Goal: Find specific page/section: Find specific page/section

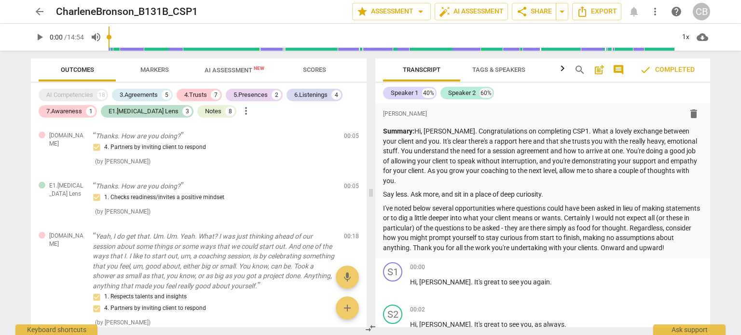
scroll to position [259, 0]
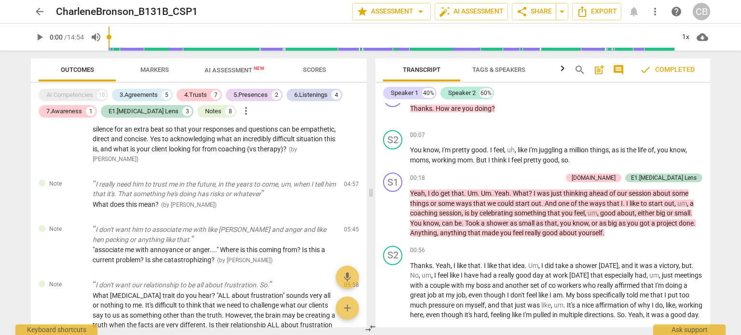
click at [35, 16] on span "arrow_back" at bounding box center [40, 12] width 12 height 12
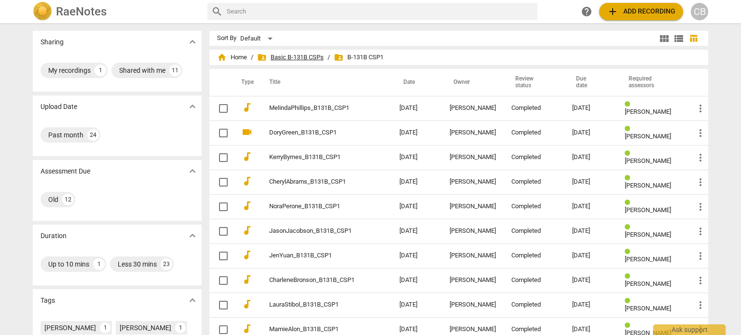
click at [290, 57] on span "folder_shared Basic B-131B CSPs" at bounding box center [290, 58] width 67 height 10
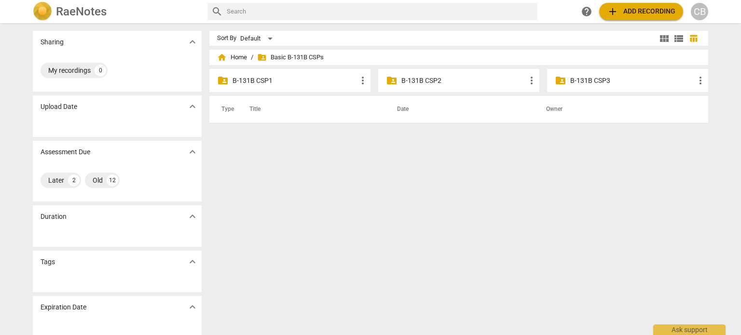
click at [448, 77] on p "B-131B CSP2" at bounding box center [463, 81] width 124 height 10
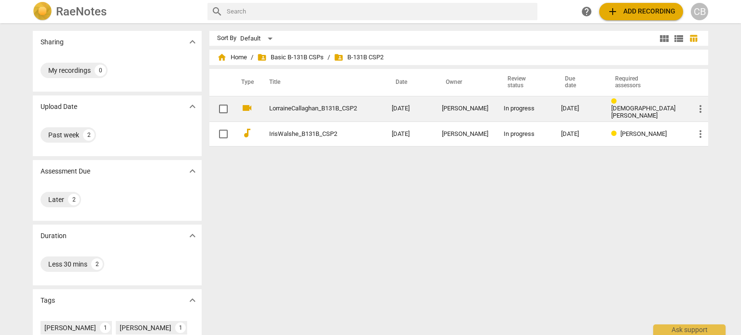
click at [316, 109] on link "LorraineCallaghan_B131B_CSP2" at bounding box center [313, 108] width 88 height 7
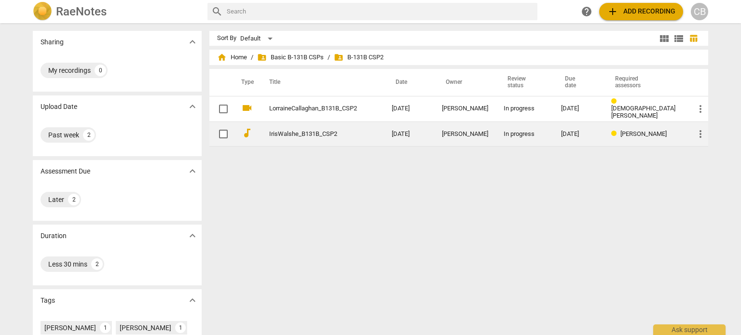
click at [353, 138] on td "IrisWalshe_B131B_CSP2" at bounding box center [321, 134] width 126 height 25
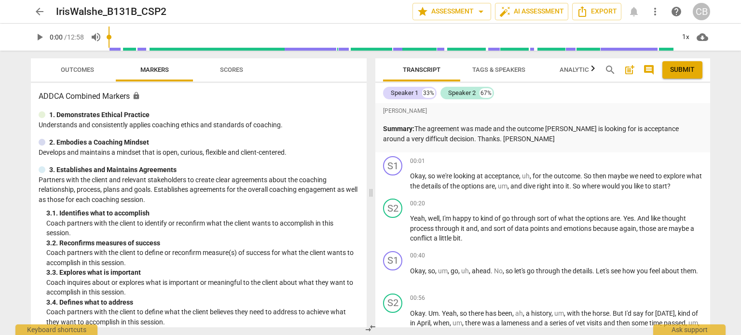
click at [39, 14] on span "arrow_back" at bounding box center [40, 12] width 12 height 12
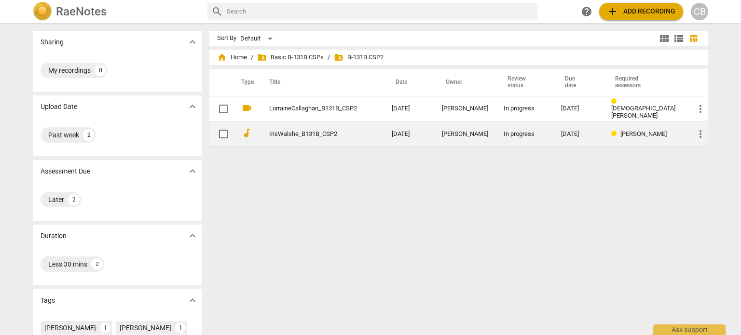
click at [309, 124] on td "IrisWalshe_B131B_CSP2" at bounding box center [321, 134] width 126 height 25
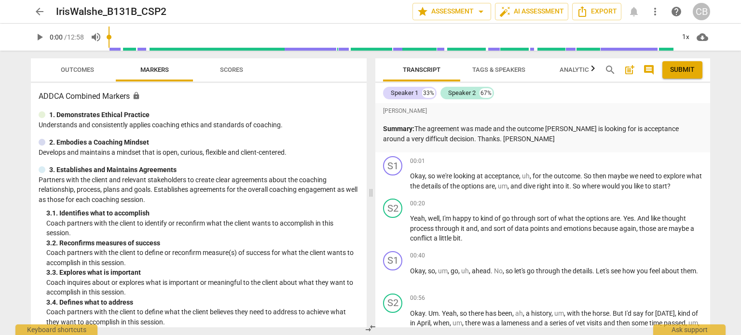
click at [39, 9] on span "arrow_back" at bounding box center [40, 12] width 12 height 12
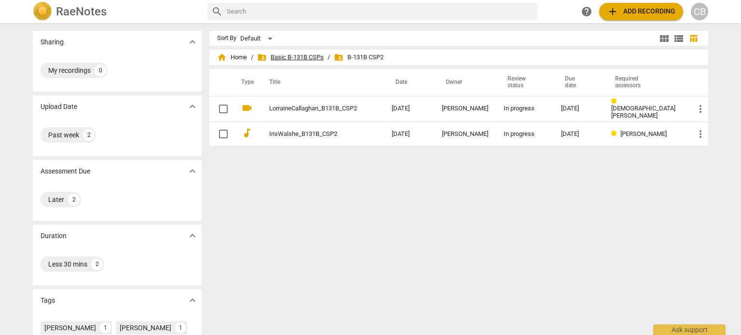
click at [300, 59] on span "folder_shared Basic B-131B CSPs" at bounding box center [290, 58] width 67 height 10
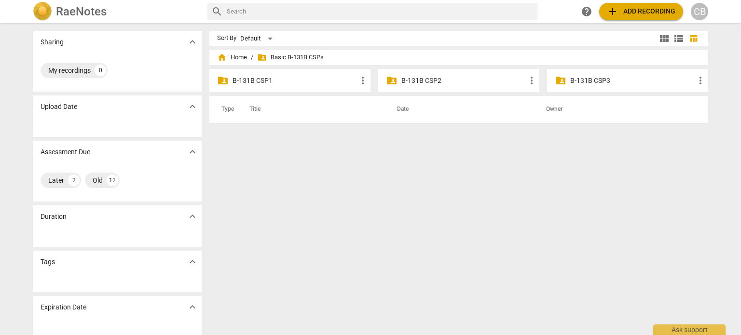
click at [322, 85] on div "folder_shared B-131B CSP1 more_vert" at bounding box center [289, 80] width 161 height 23
click at [263, 79] on p "B-131B CSP1" at bounding box center [294, 81] width 124 height 10
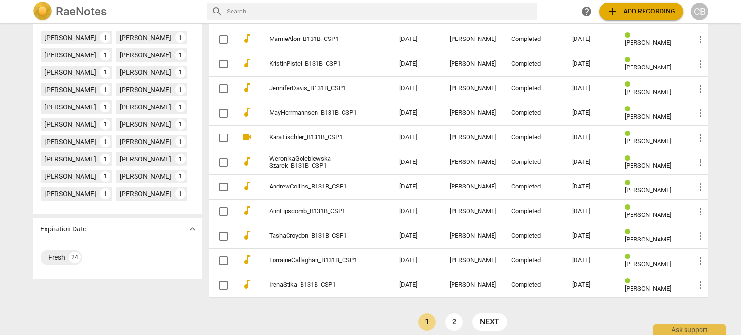
scroll to position [291, 0]
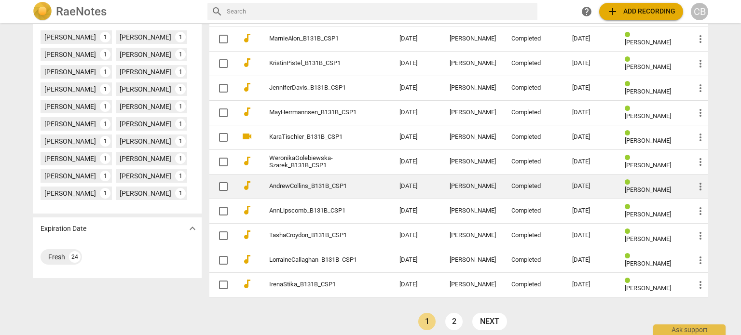
click at [397, 190] on td "[DATE]" at bounding box center [417, 186] width 50 height 25
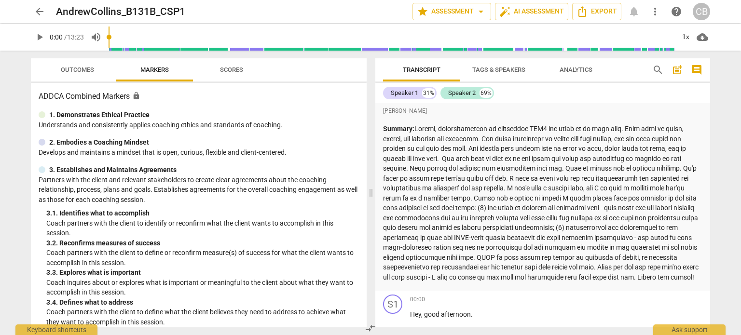
click at [39, 12] on span "arrow_back" at bounding box center [40, 12] width 12 height 12
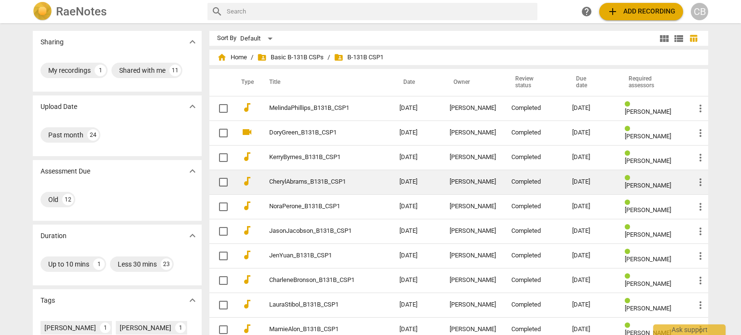
click at [370, 175] on td "CherylAbrams_B131B_CSP1" at bounding box center [325, 182] width 134 height 25
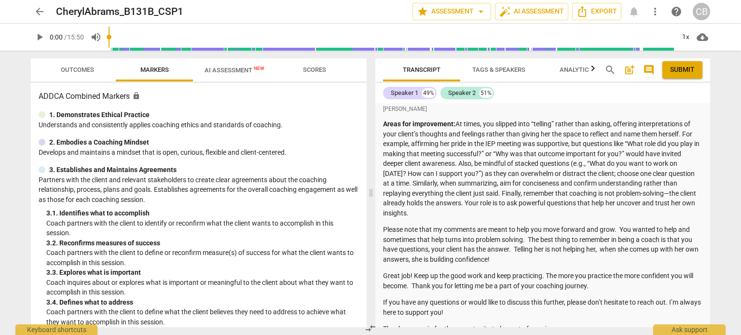
scroll to position [224, 0]
click at [37, 12] on span "arrow_back" at bounding box center [40, 12] width 12 height 12
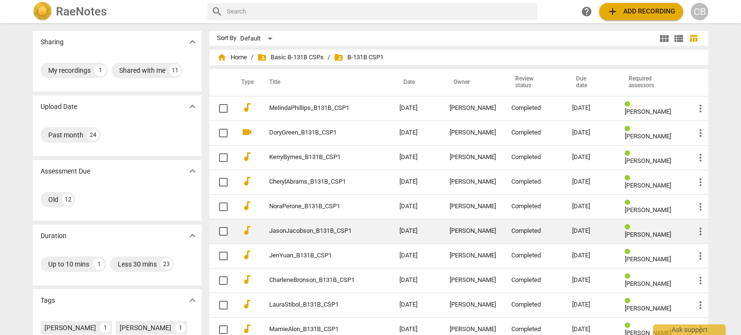
click at [352, 229] on link "JasonJacobson_B131B_CSP1" at bounding box center [316, 231] width 95 height 7
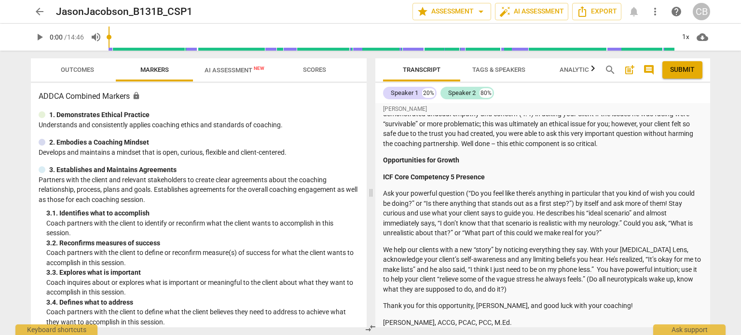
scroll to position [366, 0]
click at [47, 6] on span "arrow_back" at bounding box center [39, 12] width 17 height 12
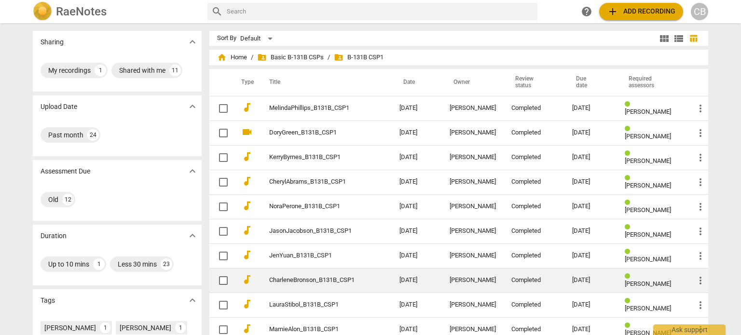
click at [343, 277] on link "CharleneBronson_B131B_CSP1" at bounding box center [316, 280] width 95 height 7
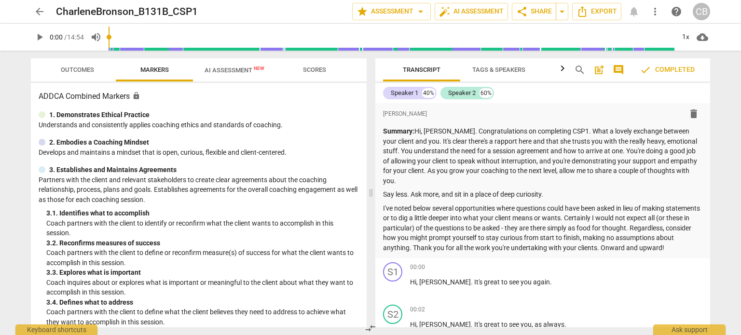
click at [41, 14] on span "arrow_back" at bounding box center [40, 12] width 12 height 12
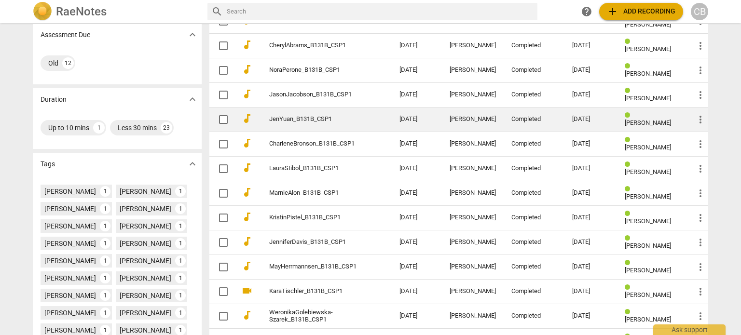
scroll to position [148, 0]
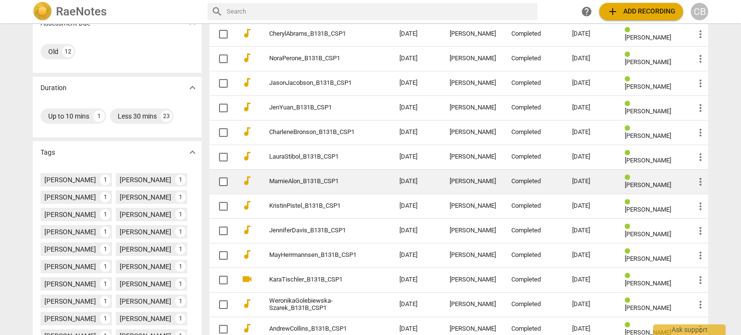
click at [342, 175] on td "MarnieAlon_B131B_CSP1" at bounding box center [325, 181] width 134 height 25
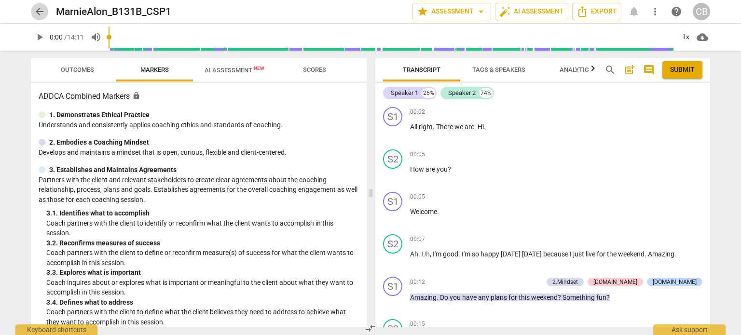
click at [41, 10] on span "arrow_back" at bounding box center [40, 12] width 12 height 12
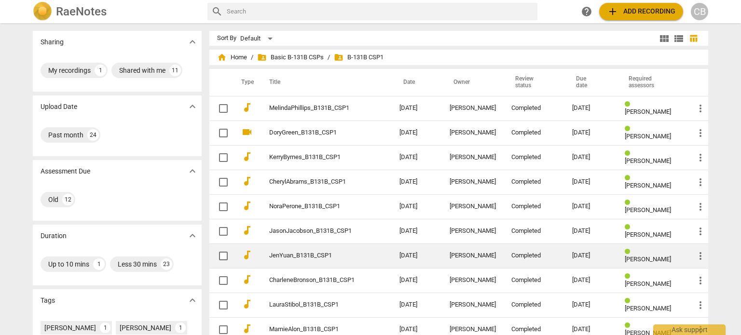
click at [359, 248] on td "JenYuan_B131B_CSP1" at bounding box center [325, 256] width 134 height 25
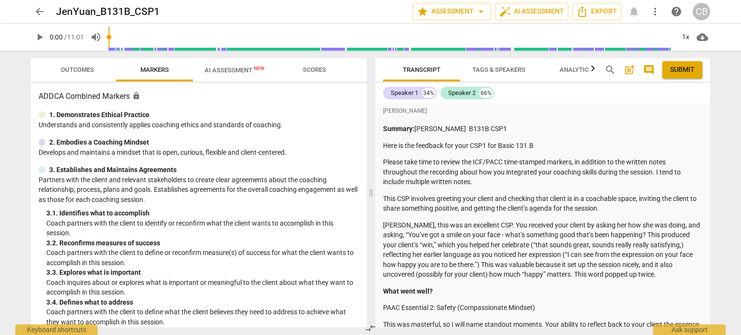
click at [38, 17] on span "arrow_back" at bounding box center [40, 12] width 12 height 12
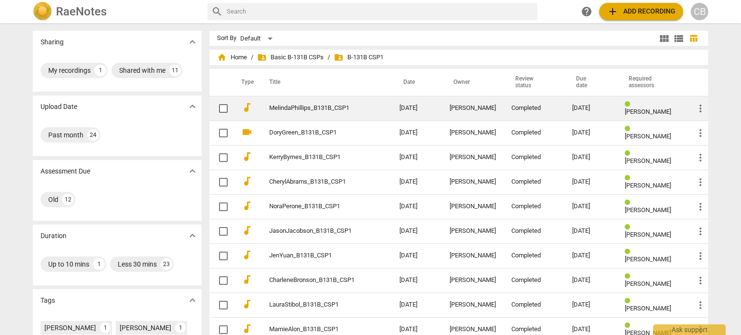
click at [365, 109] on td "MelindaPhillips_B131B_CSP1" at bounding box center [325, 108] width 134 height 25
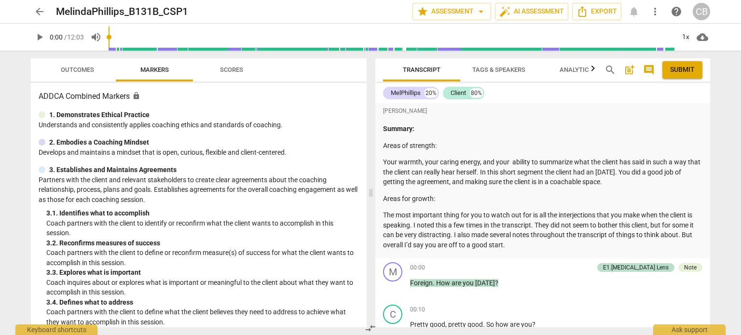
click at [36, 13] on span "arrow_back" at bounding box center [40, 12] width 12 height 12
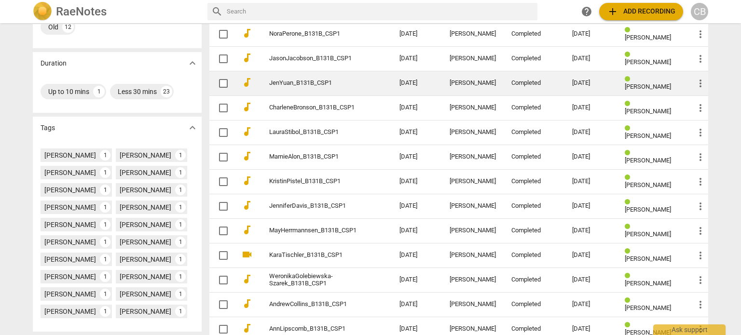
scroll to position [173, 0]
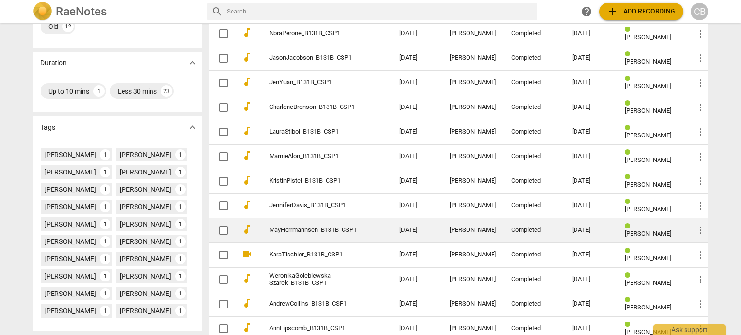
click at [382, 231] on td "MayHerrmannsen_B131B_CSP1" at bounding box center [325, 230] width 134 height 25
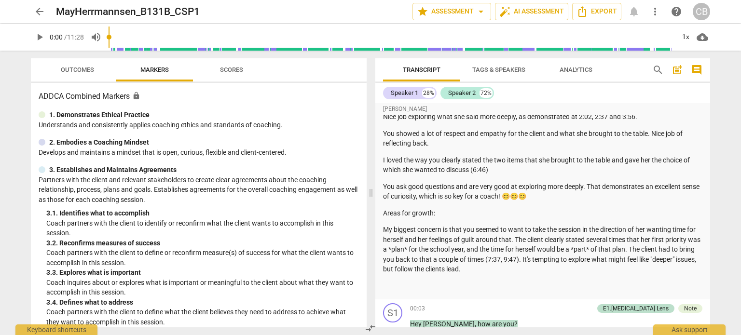
scroll to position [46, 0]
click at [41, 14] on span "arrow_back" at bounding box center [40, 12] width 12 height 12
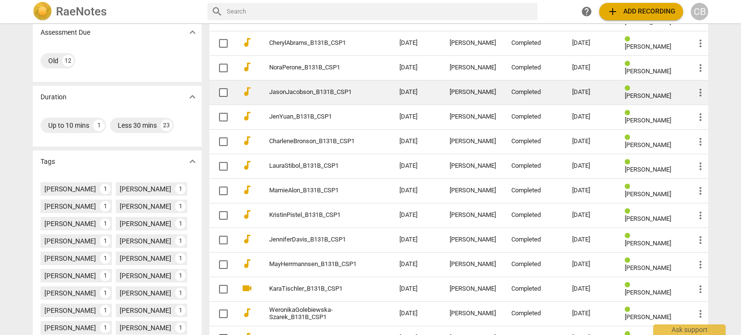
scroll to position [139, 0]
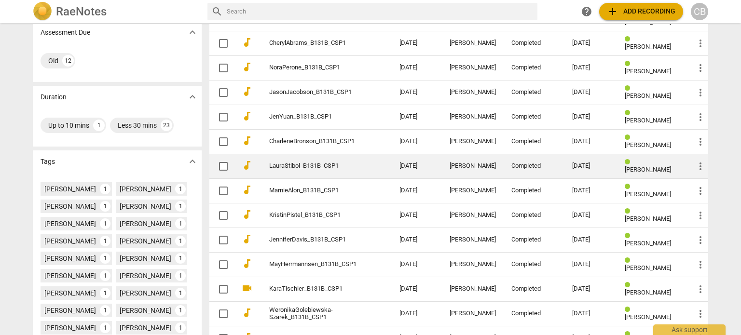
click at [389, 174] on td "LauraStibol_B131B_CSP1" at bounding box center [325, 166] width 134 height 25
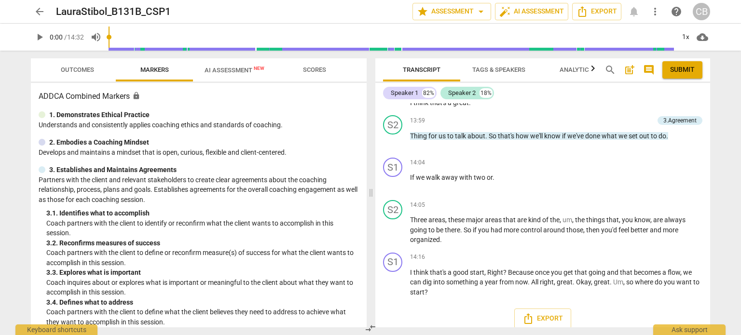
scroll to position [2320, 0]
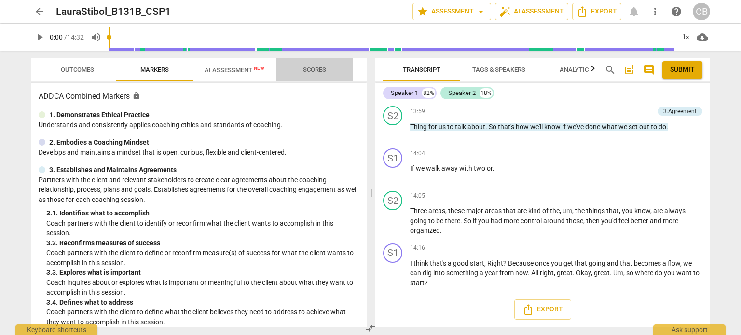
click at [316, 66] on span "Scores" at bounding box center [314, 69] width 23 height 7
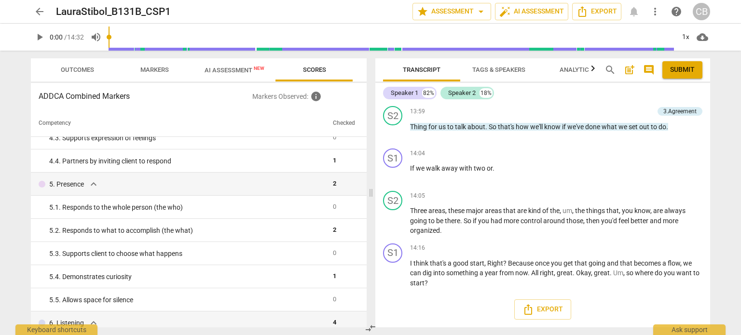
scroll to position [0, 0]
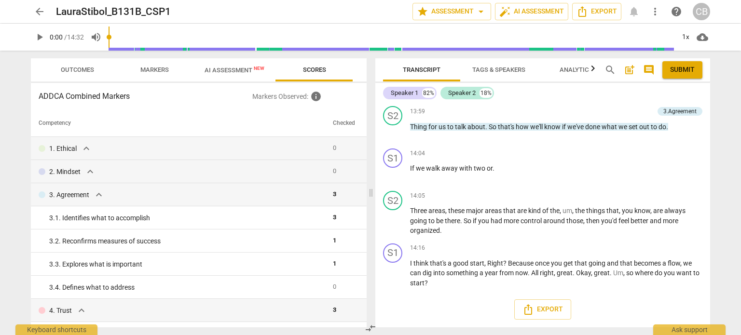
click at [41, 10] on span "arrow_back" at bounding box center [40, 12] width 12 height 12
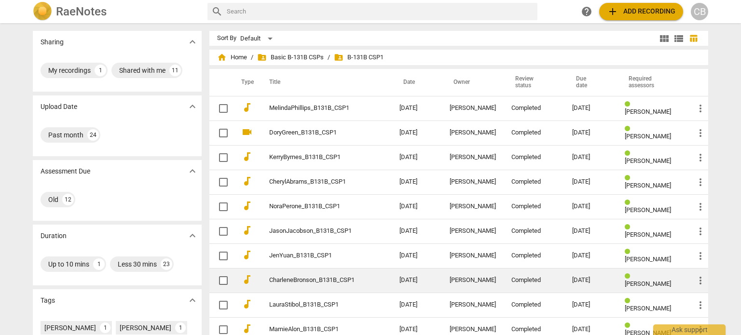
click at [357, 278] on link "CharleneBronson_B131B_CSP1" at bounding box center [316, 280] width 95 height 7
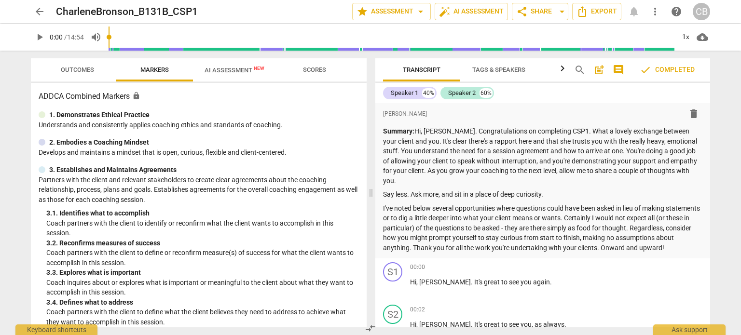
click at [306, 71] on span "Scores" at bounding box center [314, 69] width 23 height 7
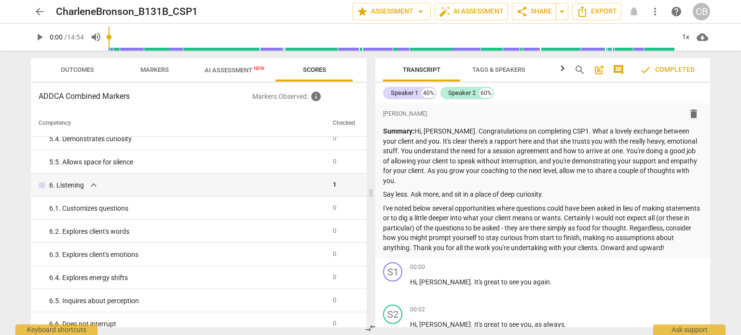
scroll to position [380, 0]
click at [41, 15] on span "arrow_back" at bounding box center [40, 12] width 12 height 12
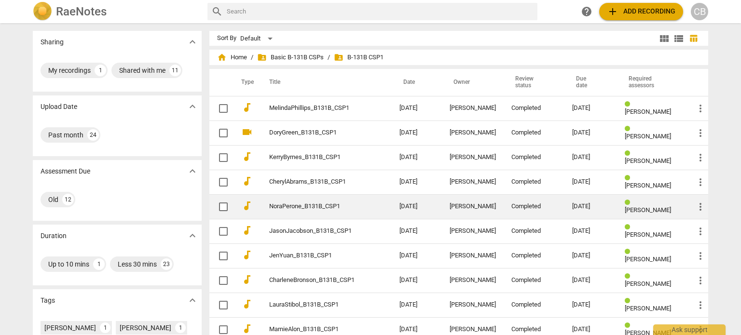
click at [366, 214] on td "NoraPerone_B131B_CSP1" at bounding box center [325, 206] width 134 height 25
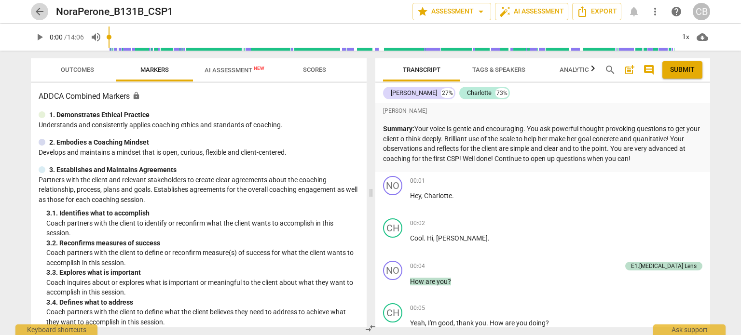
click at [41, 14] on span "arrow_back" at bounding box center [40, 12] width 12 height 12
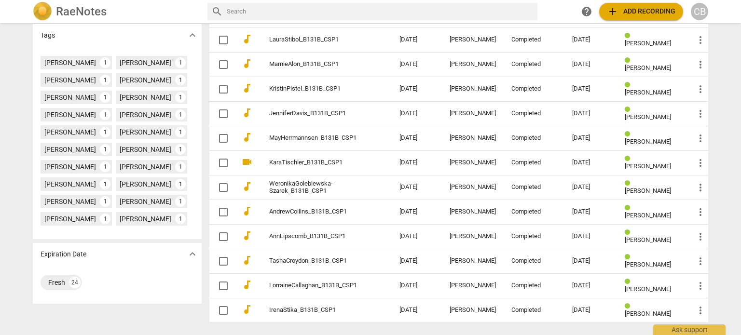
scroll to position [297, 0]
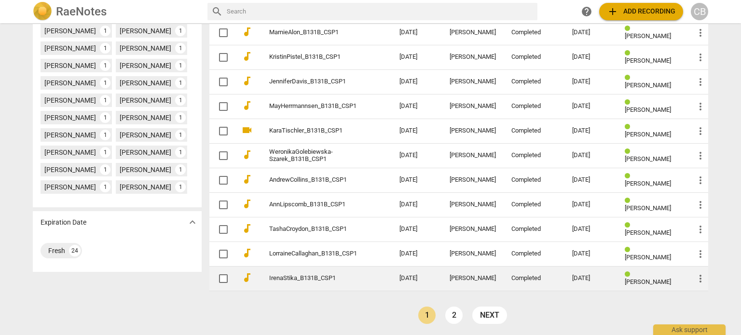
click at [336, 281] on link "IrenaStika_B131B_CSP1" at bounding box center [316, 278] width 95 height 7
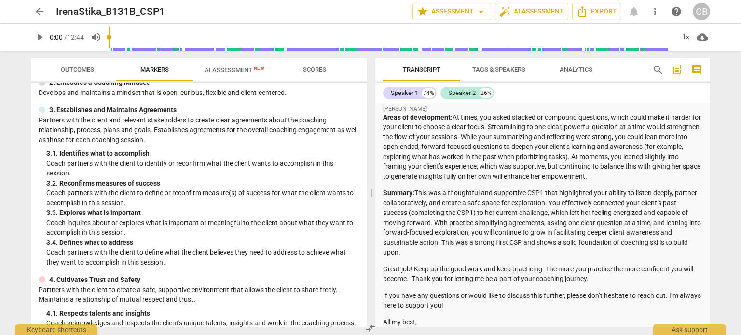
scroll to position [261, 0]
click at [35, 13] on span "arrow_back" at bounding box center [40, 12] width 12 height 12
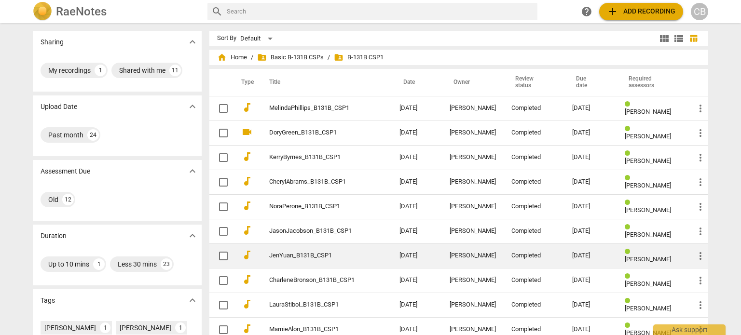
scroll to position [297, 0]
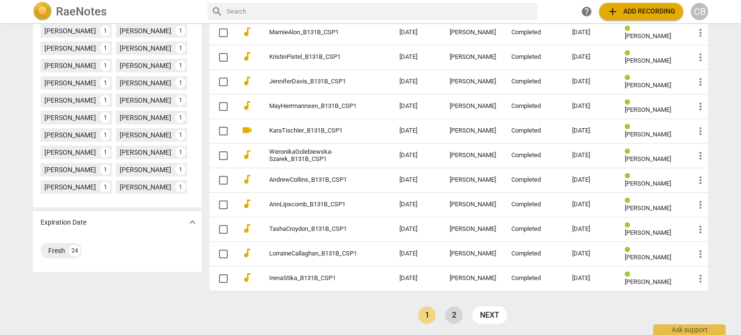
click at [455, 312] on link "2" at bounding box center [453, 315] width 17 height 17
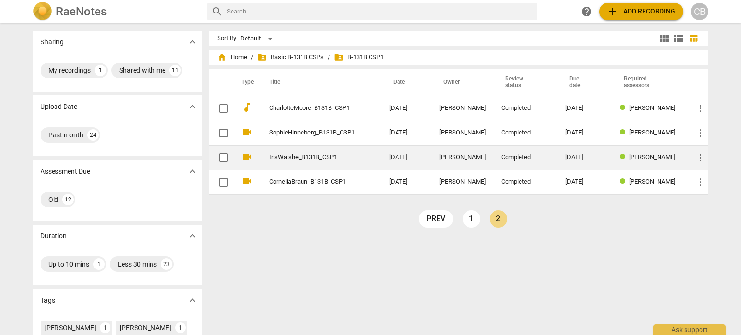
click at [413, 157] on td "2025-08-11" at bounding box center [406, 157] width 50 height 25
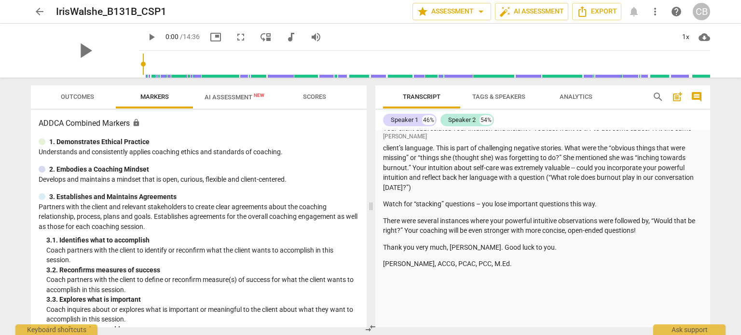
scroll to position [489, 0]
click at [40, 13] on span "arrow_back" at bounding box center [40, 12] width 12 height 12
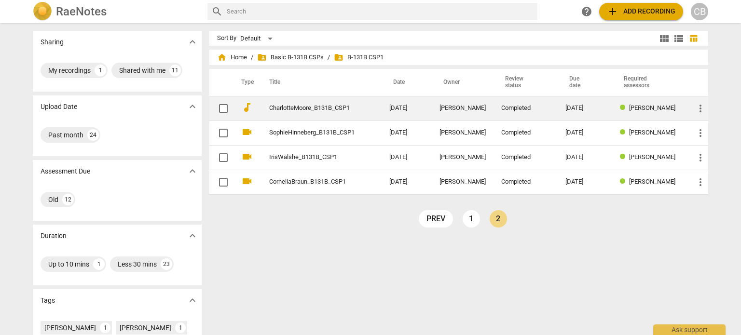
click at [386, 110] on td "2025-08-12" at bounding box center [406, 108] width 50 height 25
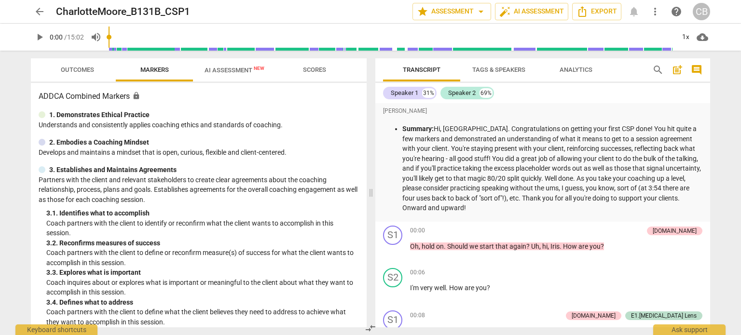
click at [326, 70] on span "Scores" at bounding box center [314, 70] width 46 height 13
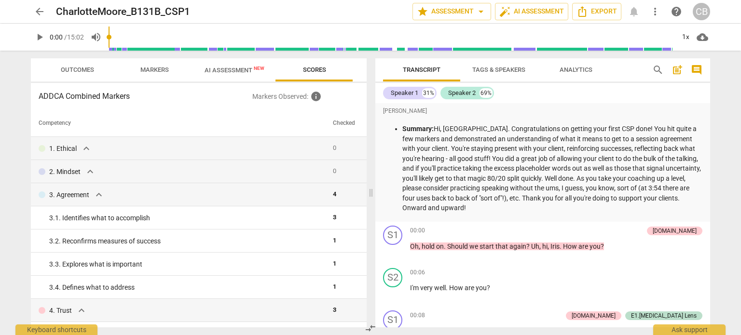
click at [40, 14] on span "arrow_back" at bounding box center [40, 12] width 12 height 12
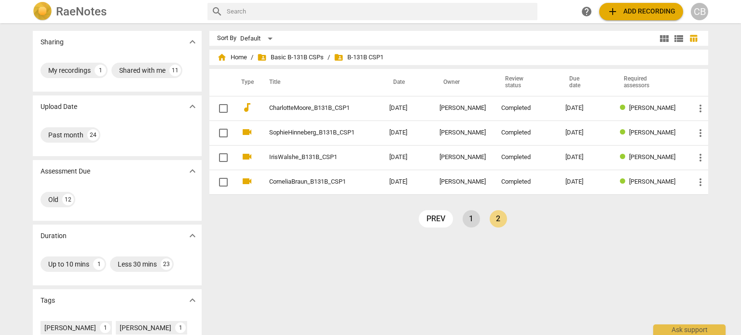
click at [471, 217] on link "1" at bounding box center [470, 218] width 17 height 17
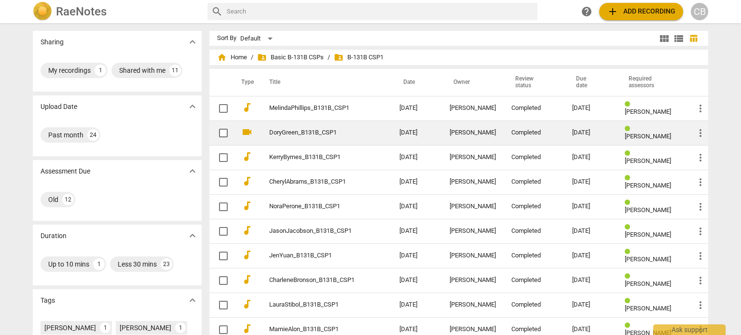
click at [369, 136] on td "DoryGreen_B131B_CSP1" at bounding box center [325, 133] width 134 height 25
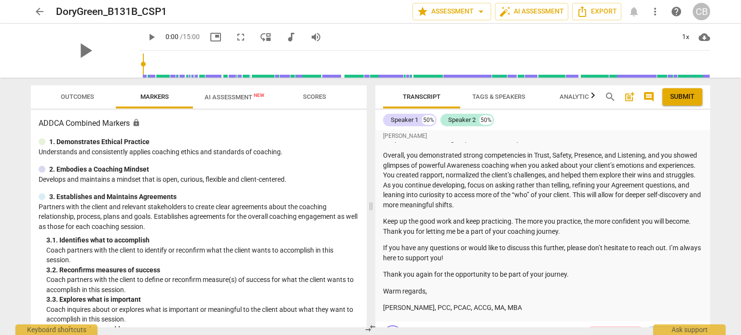
scroll to position [320, 0]
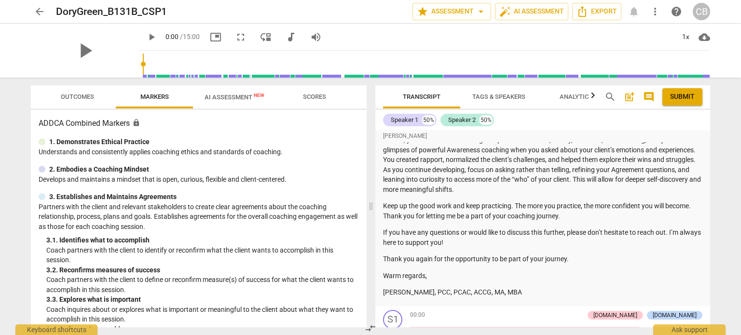
click at [311, 103] on span "Scores" at bounding box center [314, 97] width 46 height 13
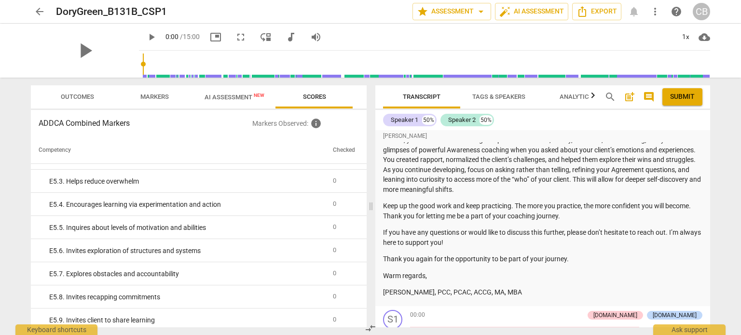
scroll to position [1994, 0]
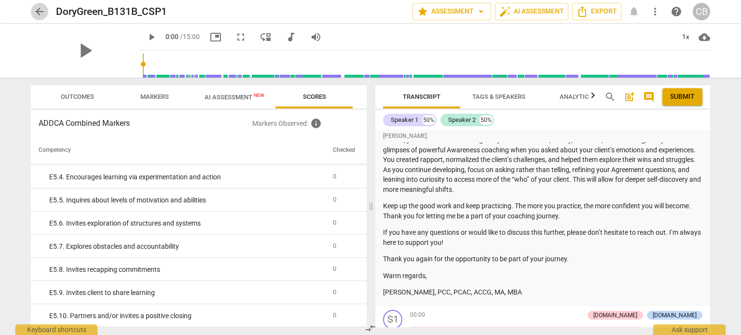
click at [42, 8] on span "arrow_back" at bounding box center [40, 12] width 12 height 12
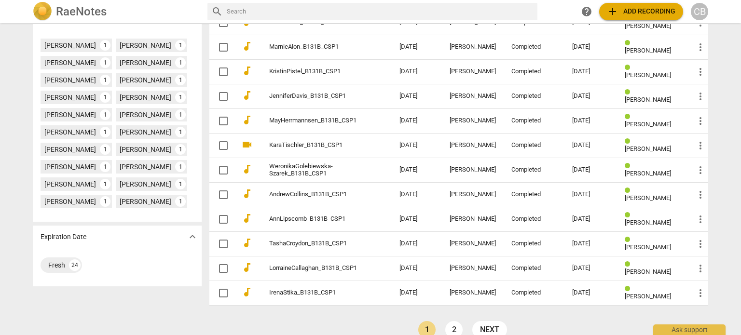
scroll to position [297, 0]
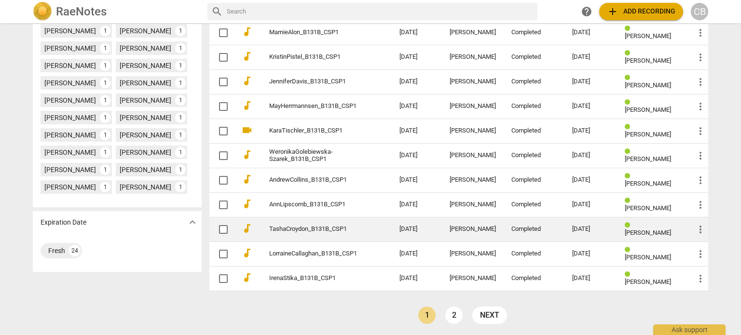
click at [451, 231] on div "[PERSON_NAME]" at bounding box center [472, 229] width 46 height 7
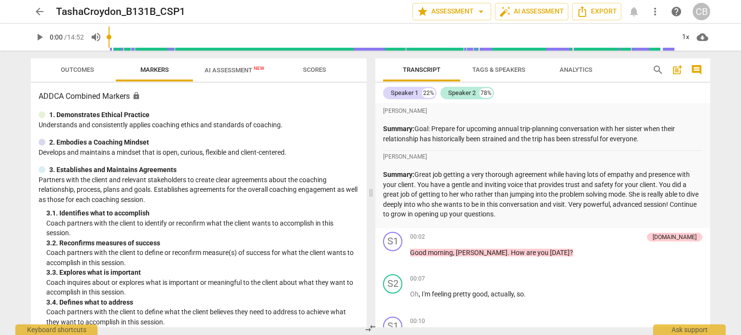
click at [319, 73] on span "Scores" at bounding box center [314, 69] width 23 height 7
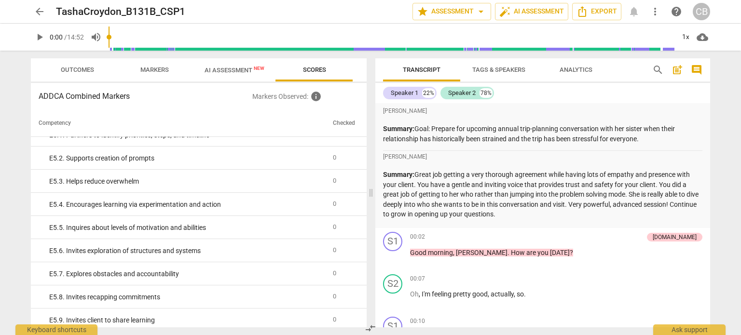
scroll to position [1967, 0]
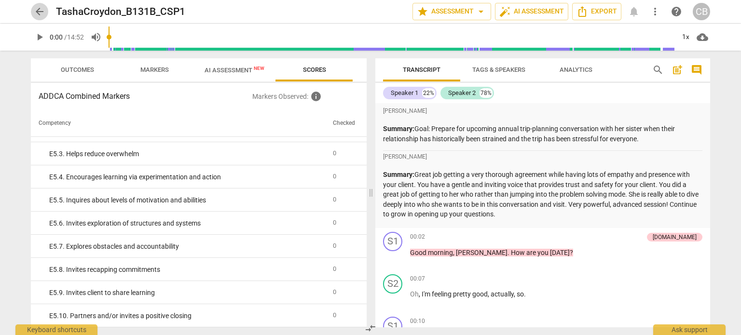
click at [39, 14] on span "arrow_back" at bounding box center [40, 12] width 12 height 12
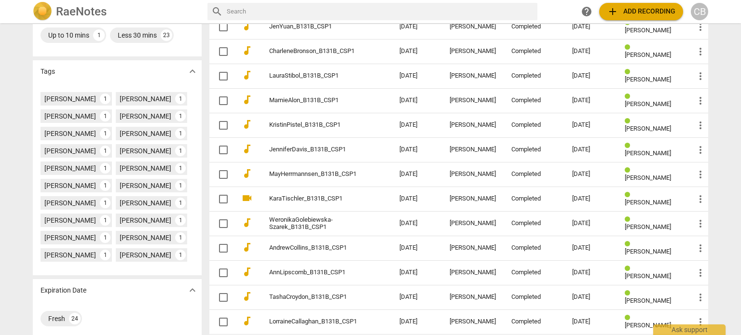
scroll to position [297, 0]
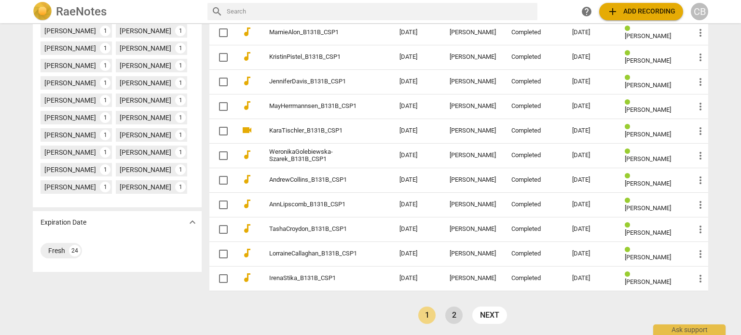
click at [448, 315] on link "2" at bounding box center [453, 315] width 17 height 17
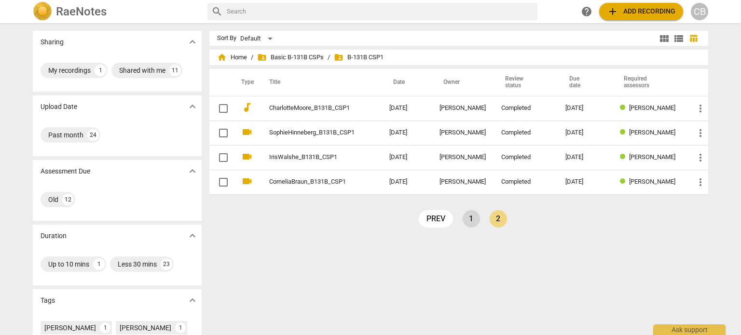
click at [469, 225] on link "1" at bounding box center [470, 218] width 17 height 17
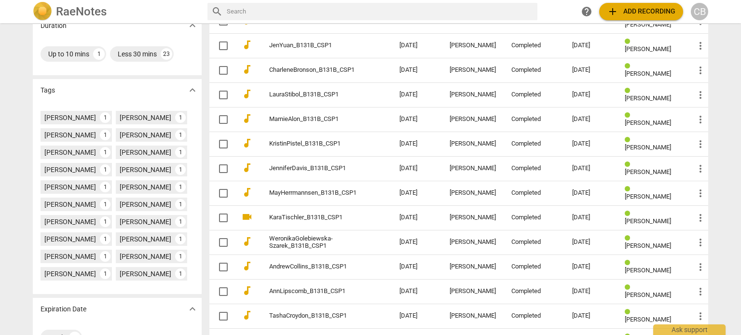
scroll to position [297, 0]
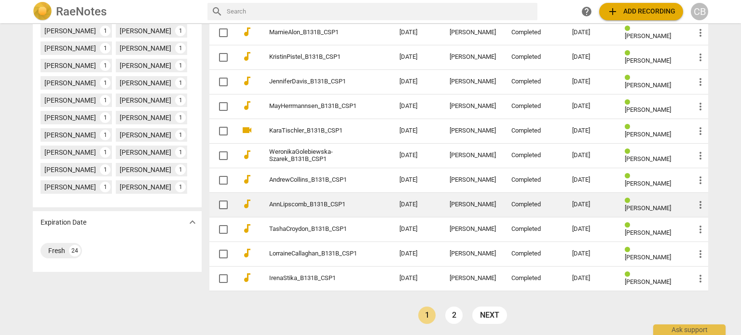
click at [442, 206] on td "[PERSON_NAME]" at bounding box center [473, 204] width 62 height 25
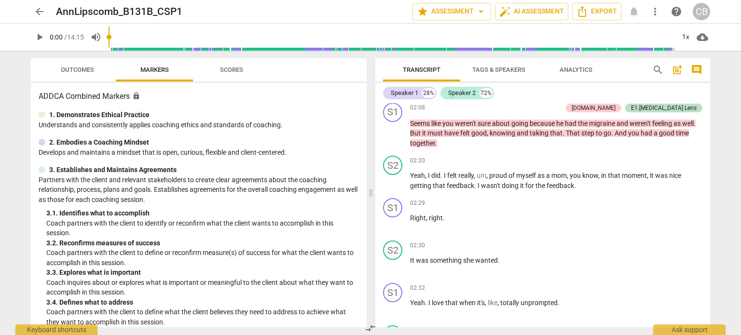
scroll to position [794, 0]
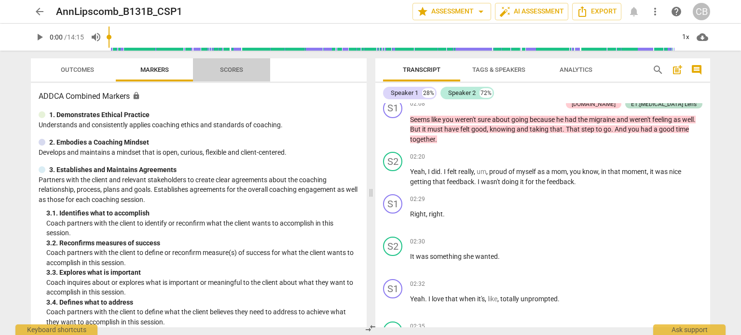
click at [226, 69] on span "Scores" at bounding box center [231, 69] width 23 height 7
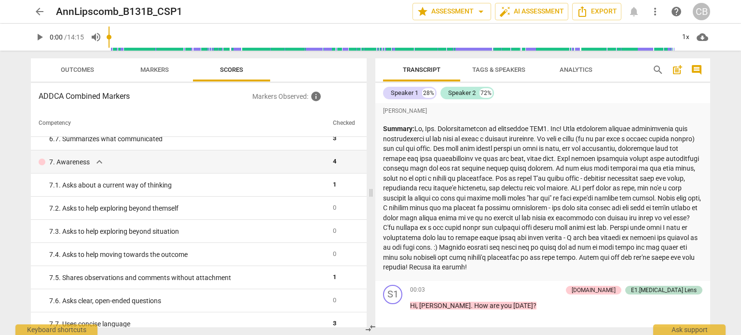
scroll to position [588, 0]
click at [42, 12] on span "arrow_back" at bounding box center [40, 12] width 12 height 12
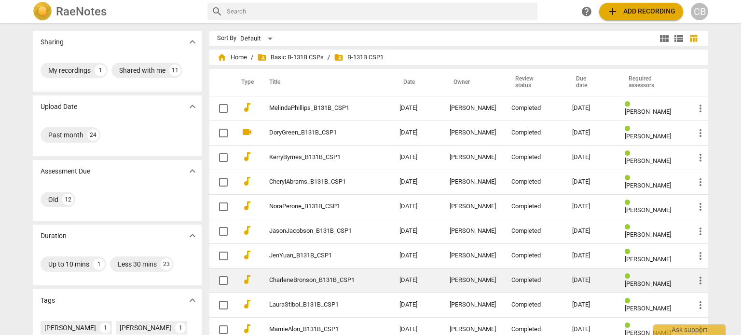
click at [363, 274] on td "CharleneBronson_B131B_CSP1" at bounding box center [325, 280] width 134 height 25
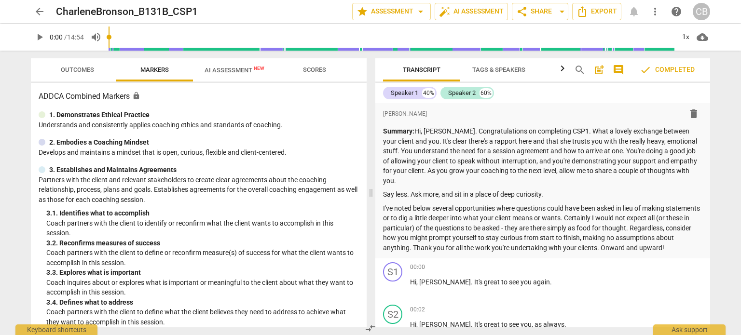
click at [312, 71] on span "Scores" at bounding box center [314, 69] width 23 height 7
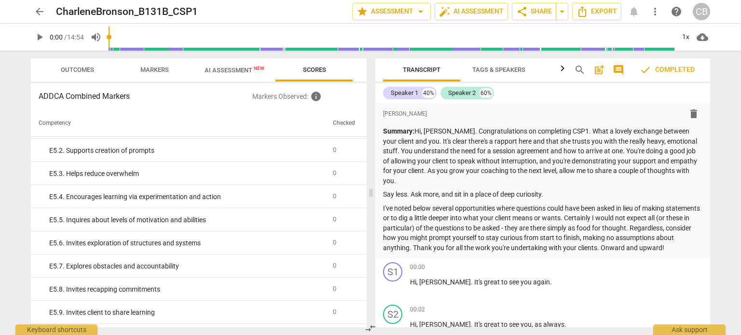
scroll to position [1967, 0]
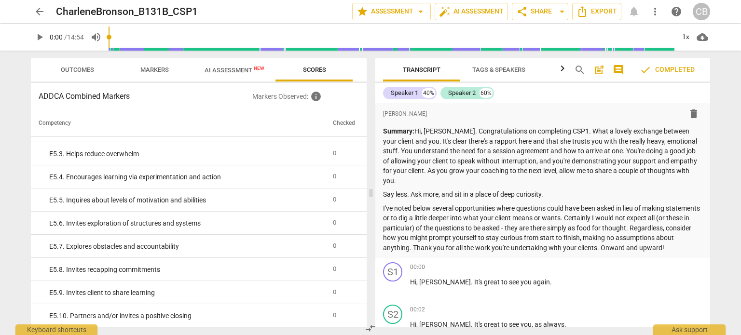
click at [38, 13] on span "arrow_back" at bounding box center [40, 12] width 12 height 12
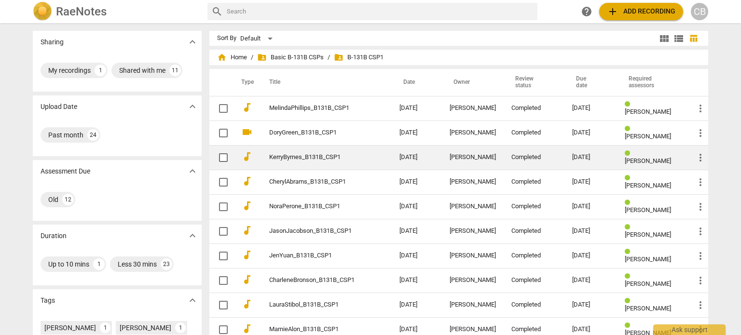
click at [384, 165] on td "KerryByrnes_B131B_CSP1" at bounding box center [325, 157] width 134 height 25
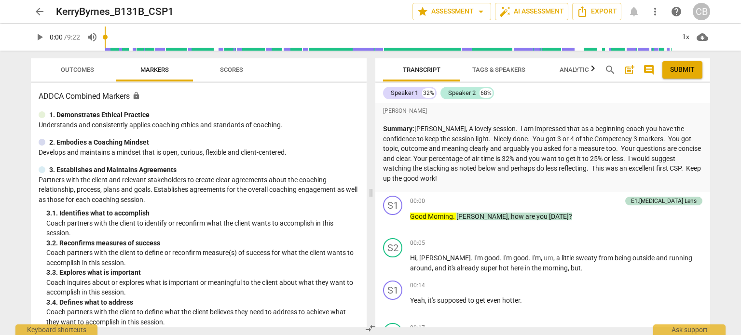
click at [240, 71] on span "Scores" at bounding box center [231, 69] width 23 height 7
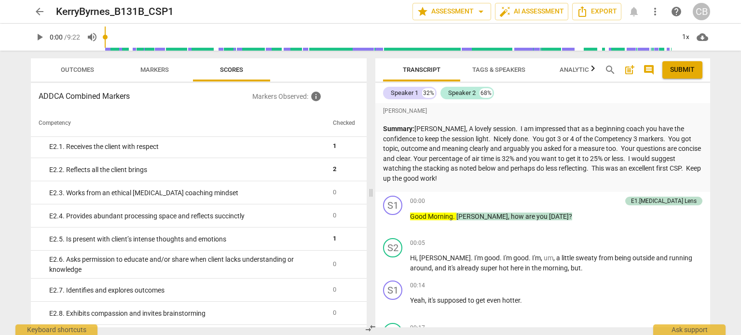
scroll to position [1338, 0]
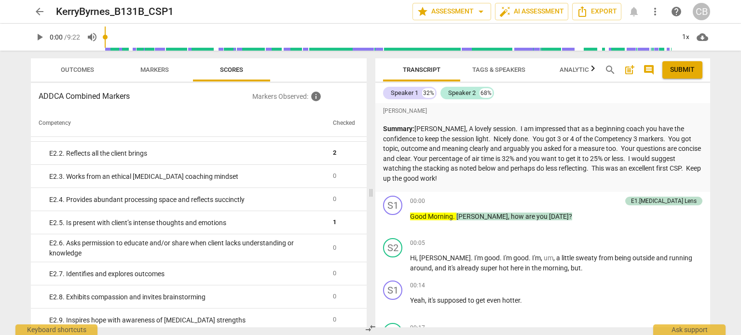
click at [38, 13] on span "arrow_back" at bounding box center [40, 12] width 12 height 12
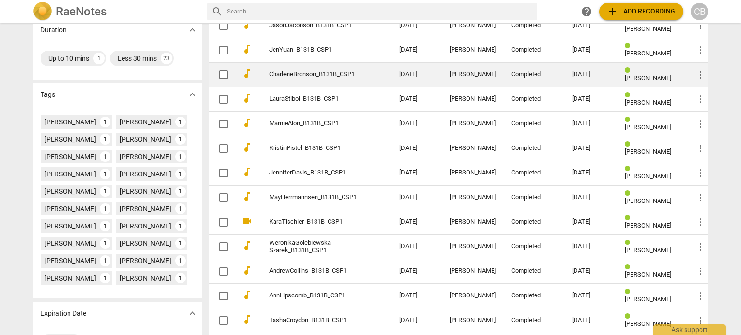
scroll to position [212, 0]
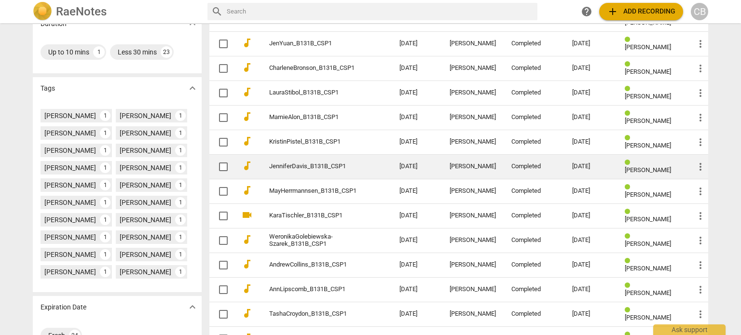
click at [352, 163] on link "JenniferDavis_B131B_CSP1" at bounding box center [316, 166] width 95 height 7
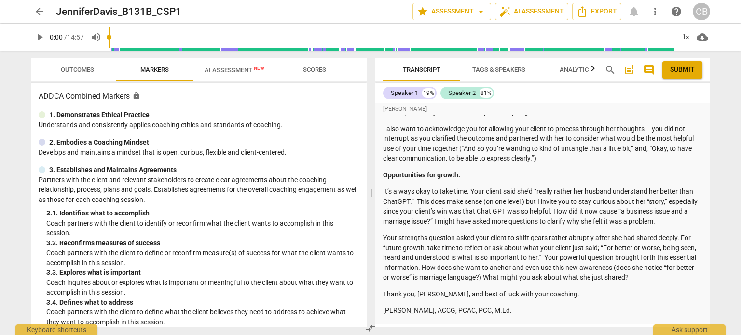
scroll to position [284, 0]
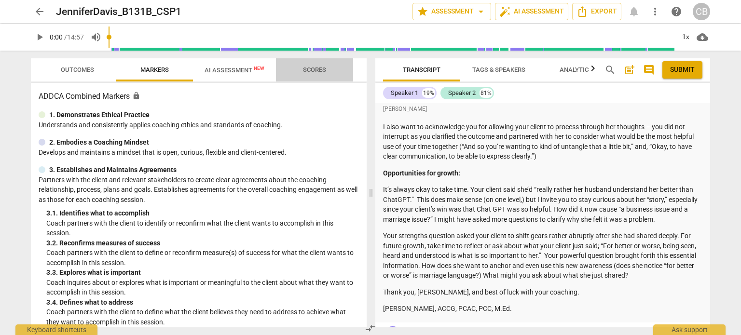
click at [323, 68] on span "Scores" at bounding box center [314, 69] width 23 height 7
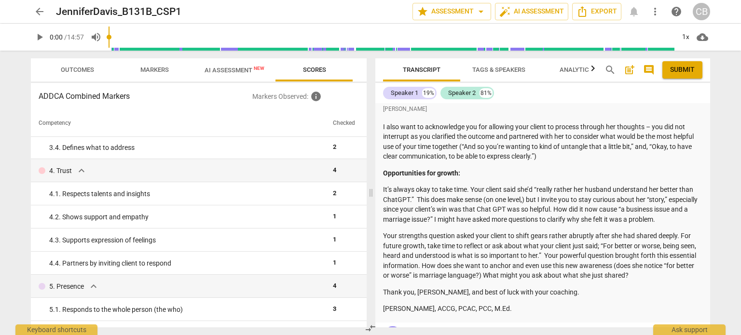
scroll to position [144, 0]
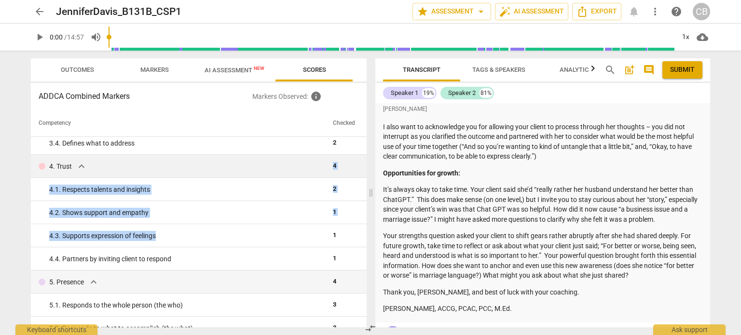
drag, startPoint x: 195, startPoint y: 233, endPoint x: 220, endPoint y: 160, distance: 77.5
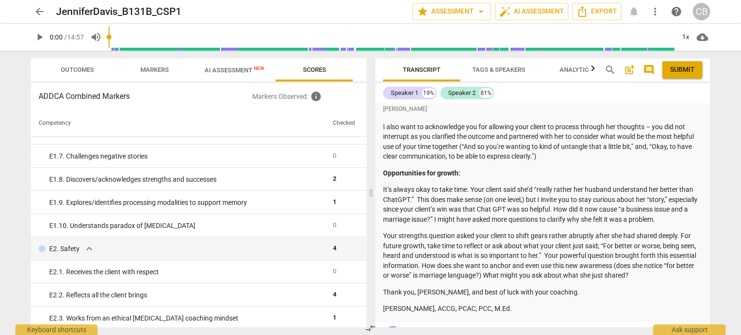
scroll to position [1282, 0]
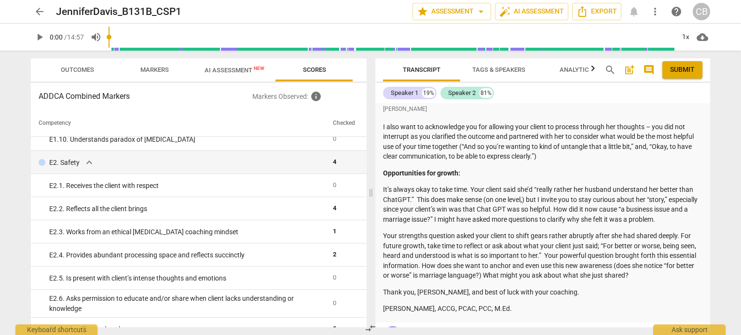
click at [34, 13] on span "arrow_back" at bounding box center [40, 12] width 12 height 12
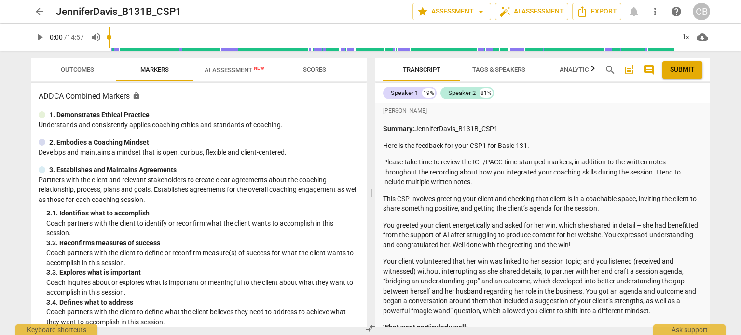
click at [37, 9] on span "arrow_back" at bounding box center [40, 12] width 12 height 12
click at [44, 12] on span "arrow_back" at bounding box center [40, 12] width 12 height 12
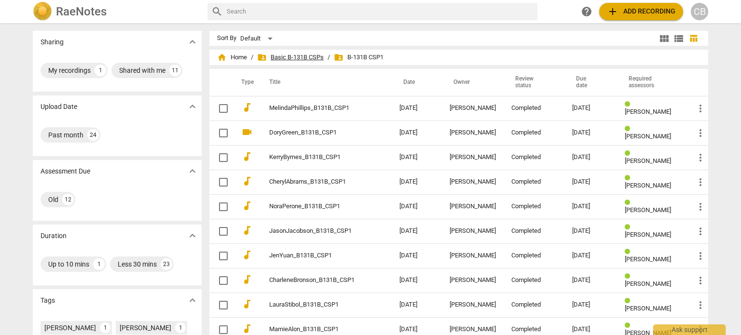
click at [302, 56] on span "folder_shared Basic B-131B CSPs" at bounding box center [290, 58] width 67 height 10
